Goal: Transaction & Acquisition: Purchase product/service

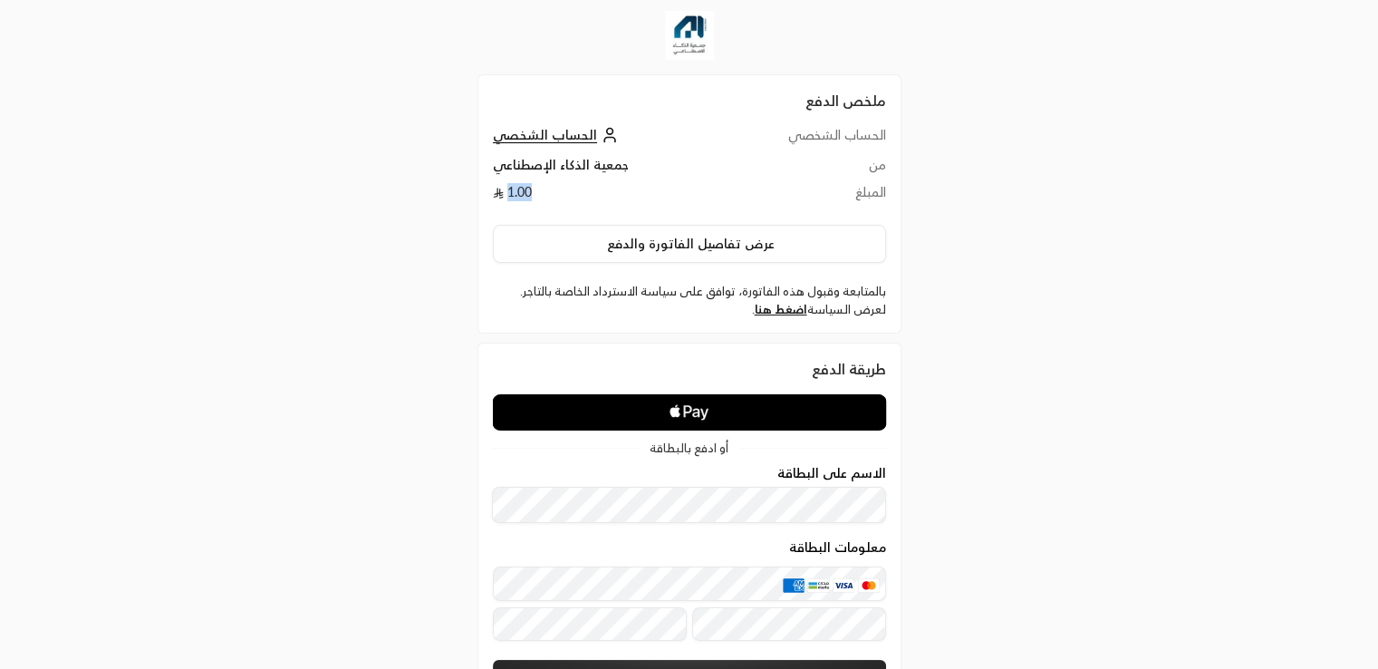
drag, startPoint x: 529, startPoint y: 192, endPoint x: 506, endPoint y: 192, distance: 23.6
click at [506, 192] on td "1.00" at bounding box center [607, 196] width 228 height 27
click at [506, 193] on td "1.00" at bounding box center [607, 196] width 228 height 27
click at [523, 195] on td "1.00" at bounding box center [607, 196] width 228 height 27
drag, startPoint x: 540, startPoint y: 195, endPoint x: 500, endPoint y: 197, distance: 39.9
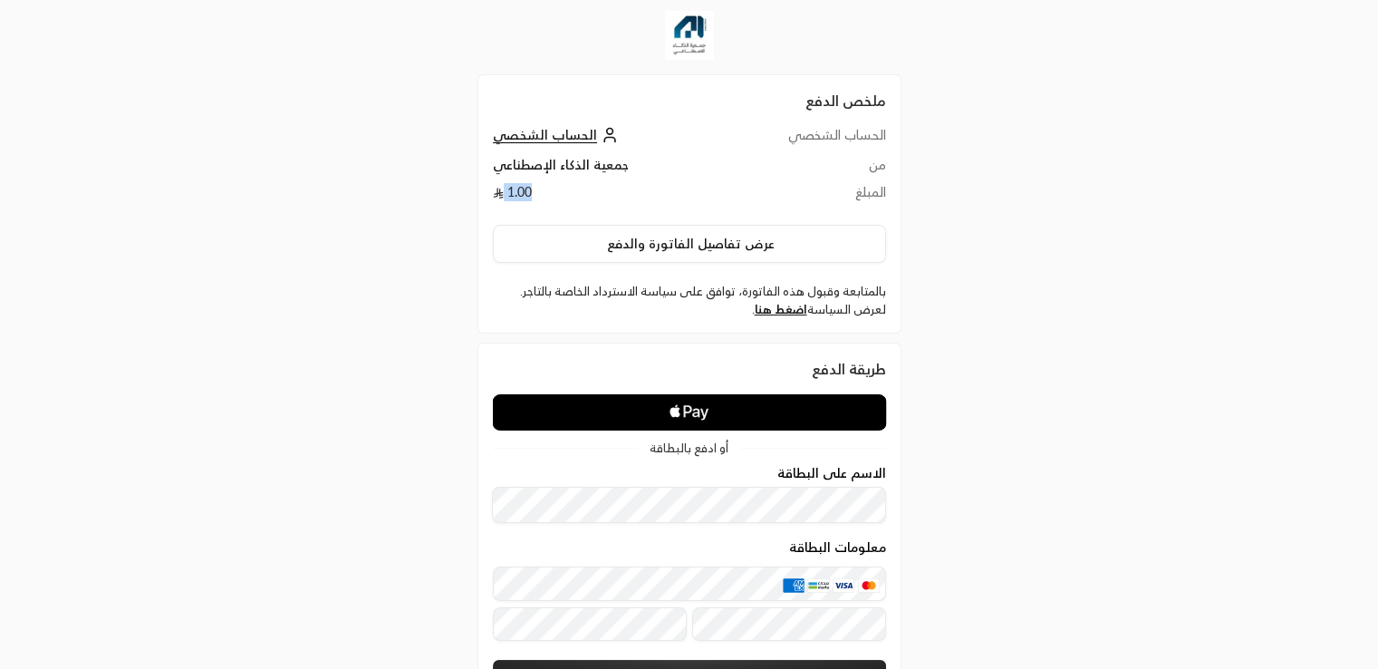
click at [500, 197] on td "1.00" at bounding box center [607, 196] width 228 height 27
click at [500, 197] on icon at bounding box center [501, 198] width 5 height 2
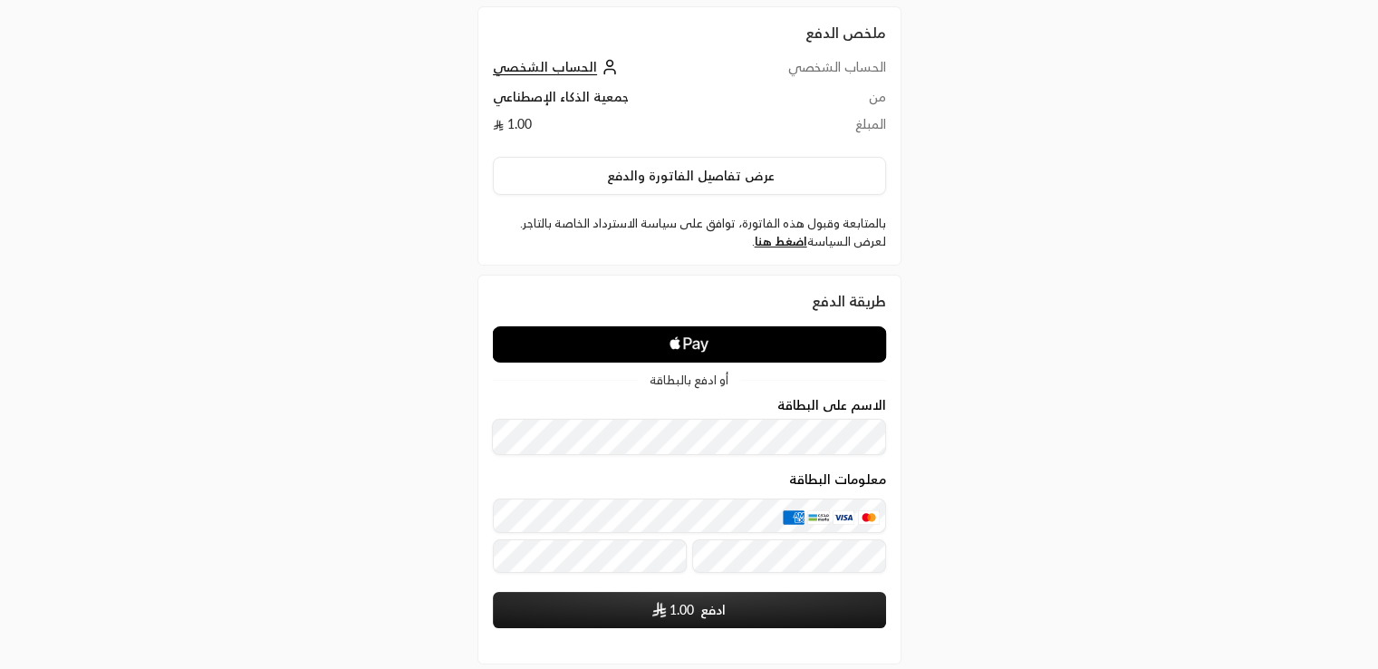
scroll to position [156, 0]
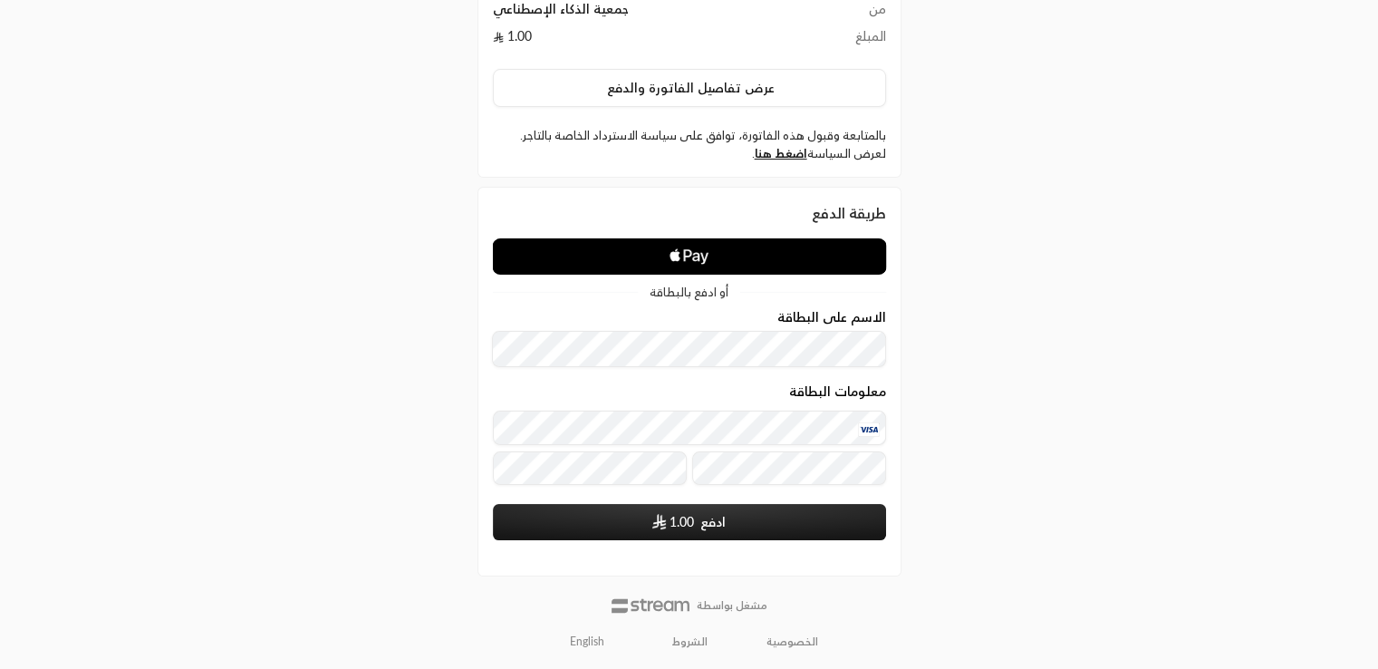
click at [584, 551] on div "طريقة الدفع أو ادفع بالبطاقة الاسم على البطاقة معلومات البطاقة ادفع 1.00 مدعوم …" at bounding box center [690, 382] width 424 height 390
click at [580, 508] on button "ادفع 1.00" at bounding box center [689, 522] width 393 height 36
